Goal: Transaction & Acquisition: Purchase product/service

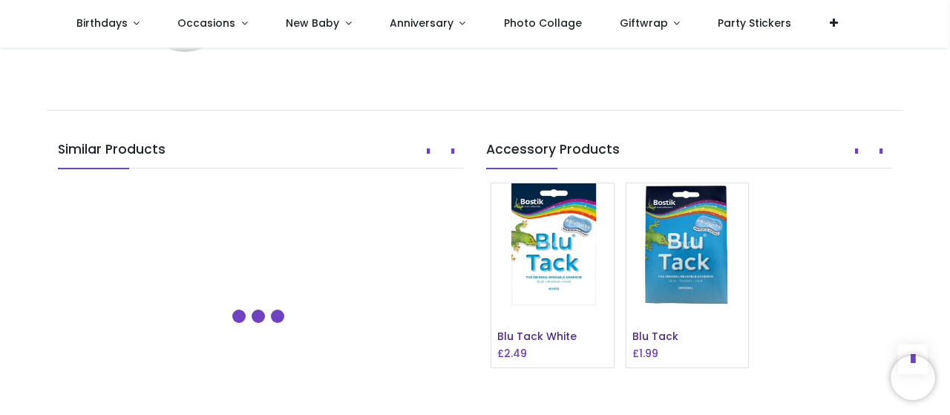
scroll to position [1076, 0]
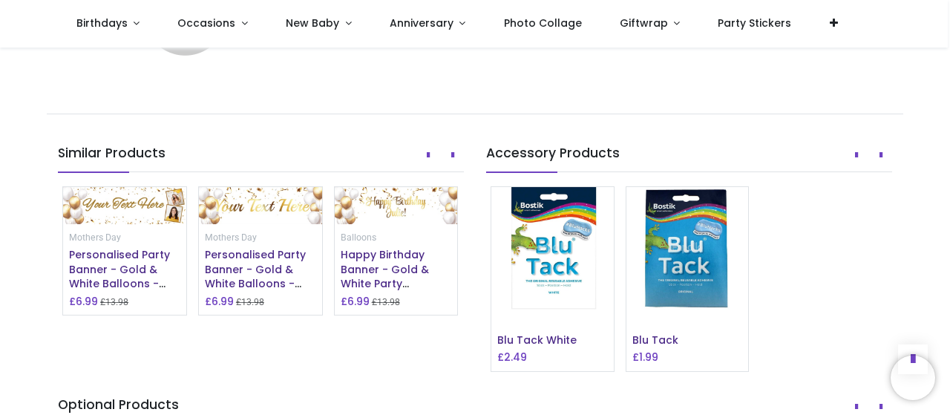
click at [255, 224] on img at bounding box center [260, 205] width 123 height 37
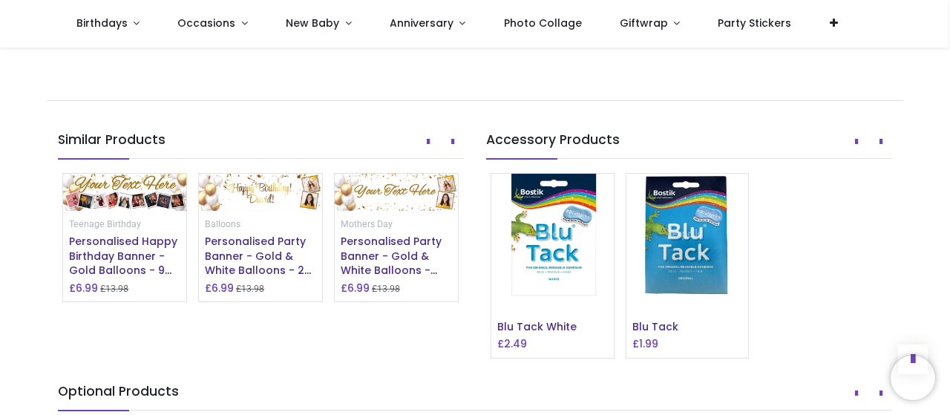
scroll to position [1265, 0]
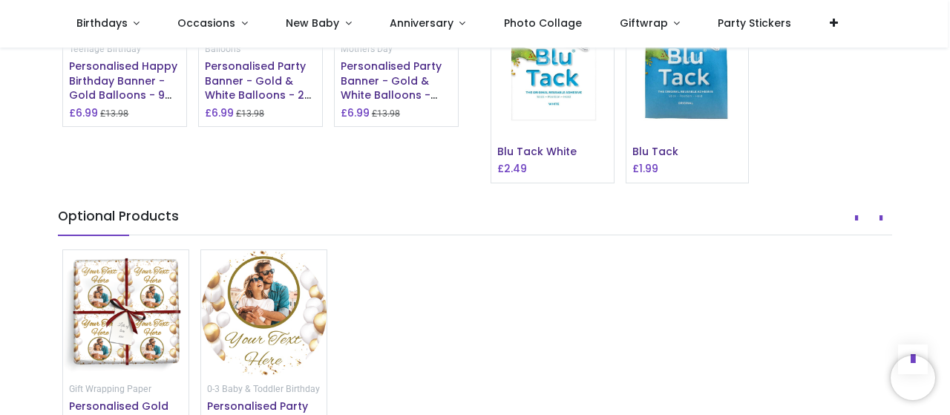
click at [430, 36] on img at bounding box center [396, 17] width 123 height 37
